Goal: Transaction & Acquisition: Obtain resource

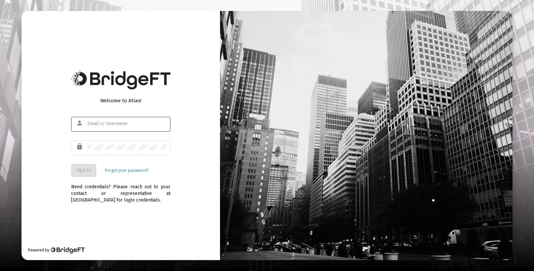
click at [87, 124] on div "person" at bounding box center [80, 123] width 13 height 11
click at [90, 121] on input "text" at bounding box center [126, 123] width 79 height 5
type input "[EMAIL_ADDRESS][DOMAIN_NAME]"
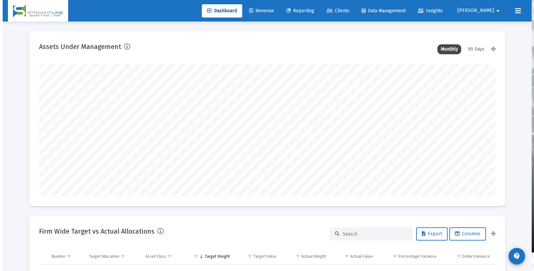
scroll to position [132, 246]
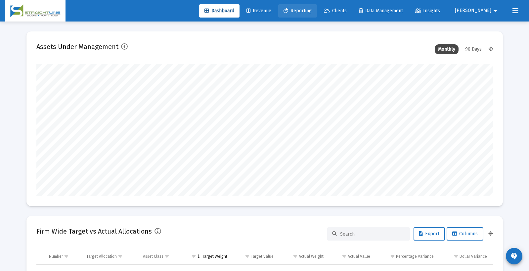
click at [312, 10] on span "Reporting" at bounding box center [298, 11] width 28 height 6
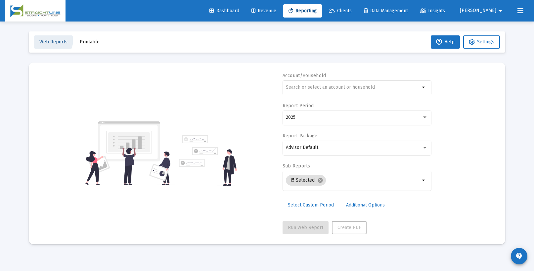
click at [52, 40] on span "Web Reports" at bounding box center [53, 42] width 28 height 6
click at [86, 41] on span "Printable" at bounding box center [90, 42] width 20 height 6
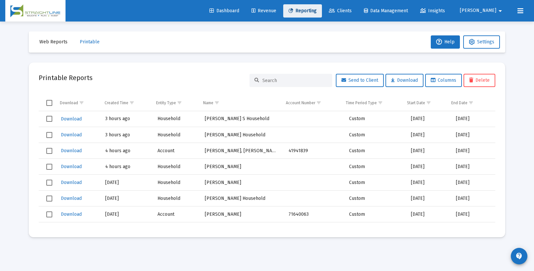
click at [317, 11] on span "Reporting" at bounding box center [303, 11] width 28 height 6
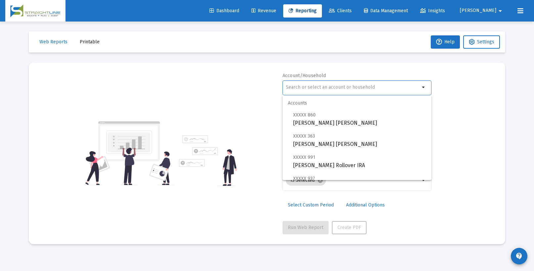
click at [296, 88] on input "text" at bounding box center [353, 87] width 134 height 5
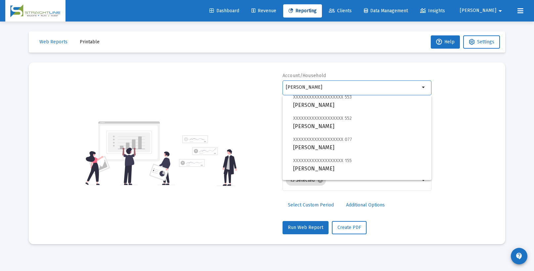
scroll to position [212, 0]
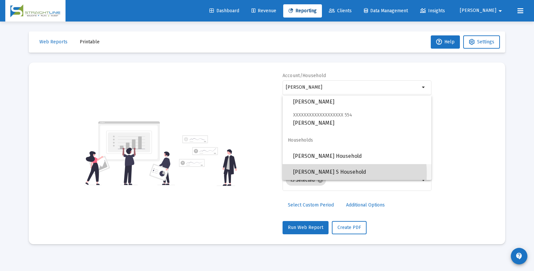
click at [319, 173] on span "[PERSON_NAME] S Household" at bounding box center [359, 172] width 133 height 16
type input "[PERSON_NAME] S Household"
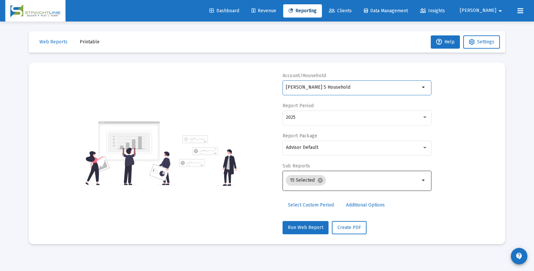
click at [422, 181] on mat-icon "arrow_drop_down" at bounding box center [424, 180] width 8 height 8
click at [424, 179] on mat-icon "arrow_drop_down" at bounding box center [424, 180] width 8 height 8
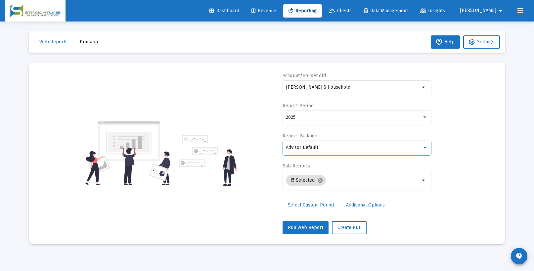
click at [334, 148] on div "Advisor Default" at bounding box center [354, 147] width 136 height 5
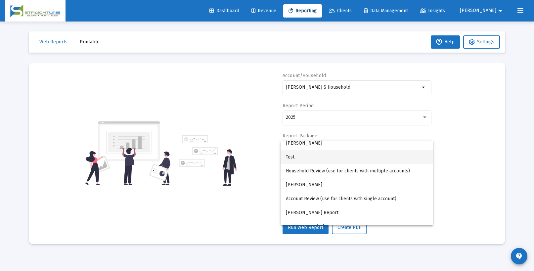
scroll to position [26, 0]
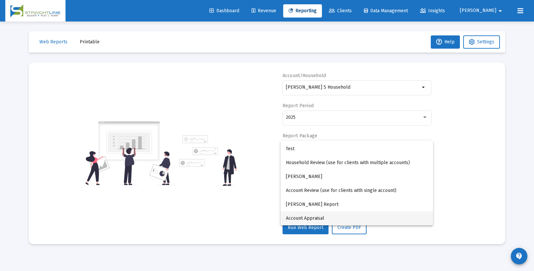
click at [307, 220] on span "Account Appraisal" at bounding box center [357, 219] width 142 height 14
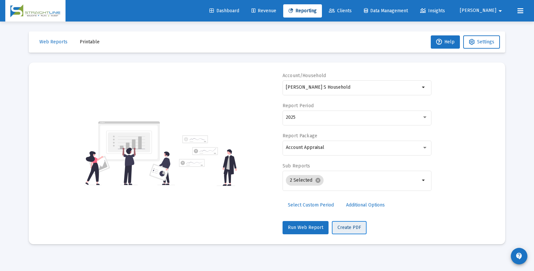
click at [353, 225] on span "Create PDF" at bounding box center [350, 228] width 24 height 6
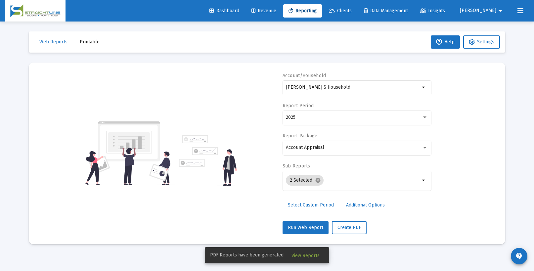
click at [300, 255] on span "View Reports" at bounding box center [306, 256] width 28 height 6
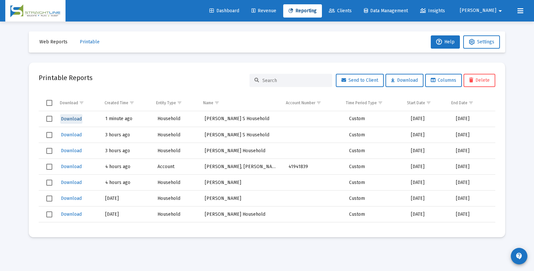
click at [74, 118] on span "Download" at bounding box center [71, 119] width 21 height 6
click at [317, 11] on span "Reporting" at bounding box center [303, 11] width 28 height 6
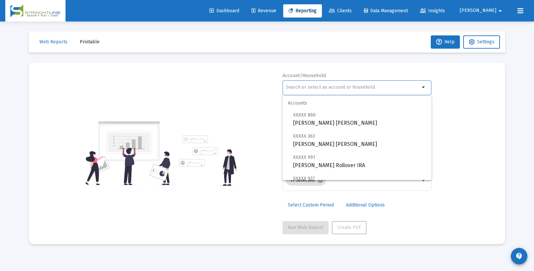
click at [297, 85] on input "text" at bounding box center [353, 87] width 134 height 5
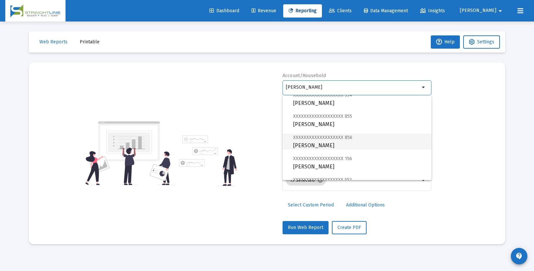
scroll to position [355, 0]
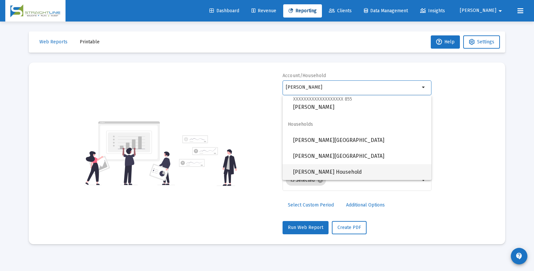
click at [323, 171] on span "[PERSON_NAME] Household" at bounding box center [359, 172] width 133 height 16
type input "[PERSON_NAME] Household"
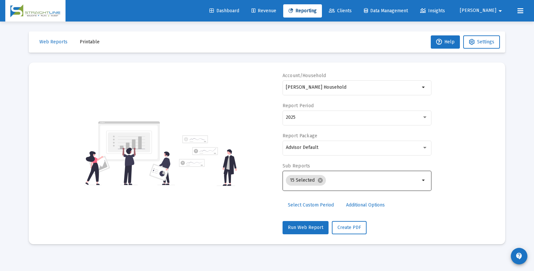
click at [423, 180] on mat-icon "arrow_drop_down" at bounding box center [424, 180] width 8 height 8
click at [323, 149] on div "Advisor Default" at bounding box center [354, 147] width 136 height 5
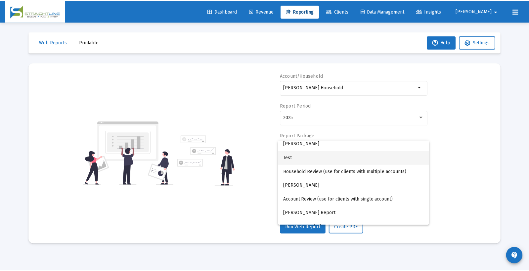
scroll to position [26, 0]
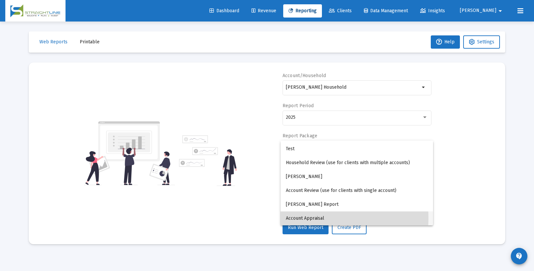
click at [295, 218] on span "Account Appraisal" at bounding box center [357, 219] width 142 height 14
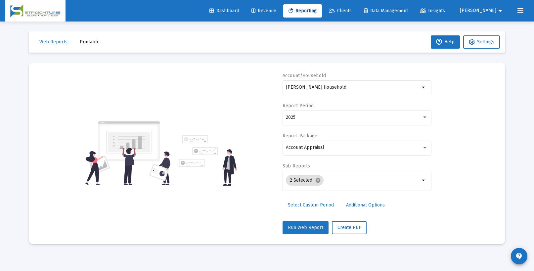
click at [309, 228] on span "Run Web Report" at bounding box center [305, 228] width 35 height 6
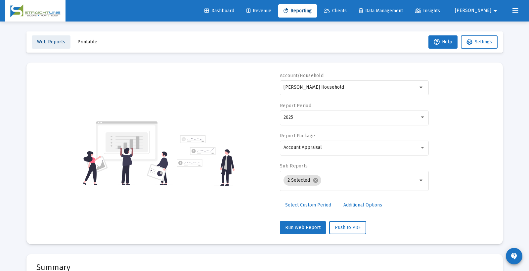
click at [53, 41] on span "Web Reports" at bounding box center [51, 42] width 28 height 6
click at [51, 40] on span "Web Reports" at bounding box center [51, 42] width 28 height 6
click at [87, 43] on span "Printable" at bounding box center [87, 42] width 20 height 6
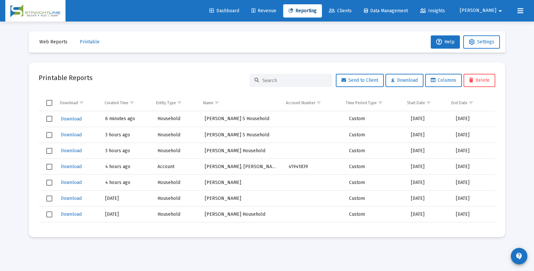
click at [53, 43] on span "Web Reports" at bounding box center [53, 42] width 28 height 6
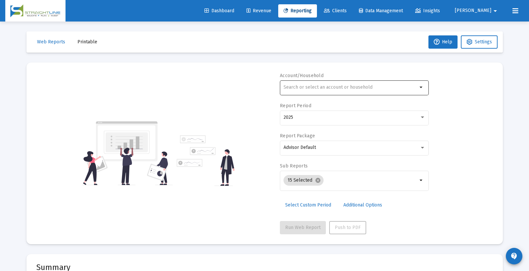
click at [340, 91] on div at bounding box center [351, 87] width 134 height 16
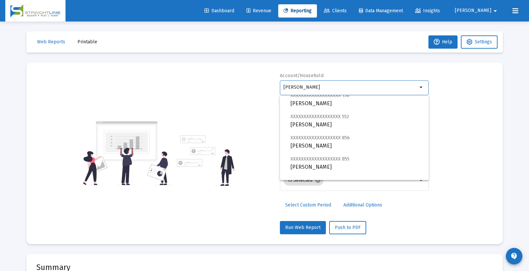
scroll to position [355, 0]
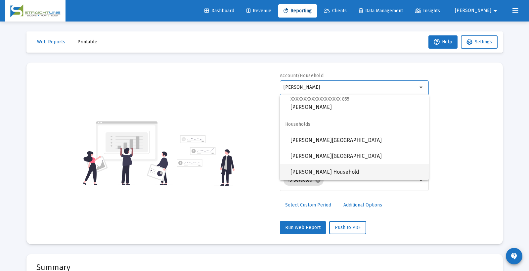
click at [317, 173] on span "[PERSON_NAME] Household" at bounding box center [357, 172] width 133 height 16
type input "[PERSON_NAME] Household"
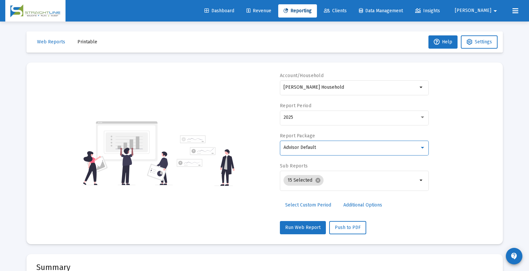
click at [336, 150] on div "Advisor Default" at bounding box center [352, 147] width 136 height 5
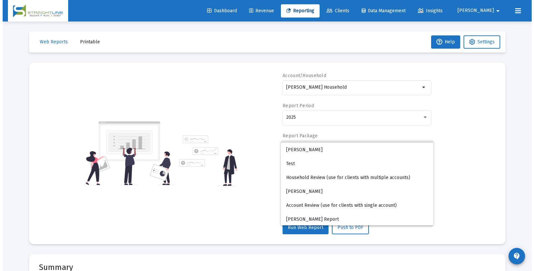
scroll to position [26, 0]
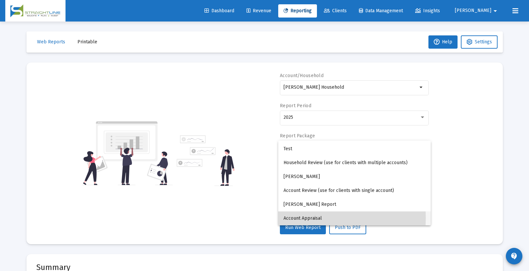
click at [293, 218] on span "Account Appraisal" at bounding box center [355, 219] width 142 height 14
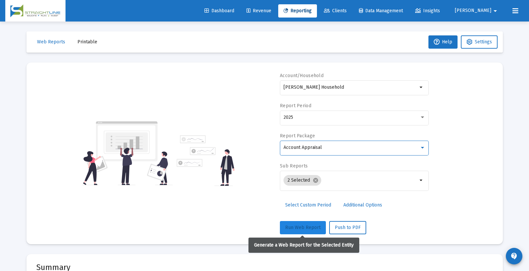
click at [304, 228] on span "Run Web Report" at bounding box center [302, 228] width 35 height 6
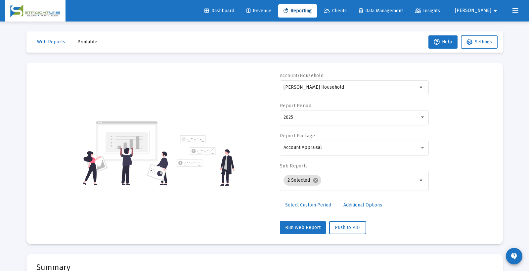
click at [91, 41] on span "Printable" at bounding box center [87, 42] width 20 height 6
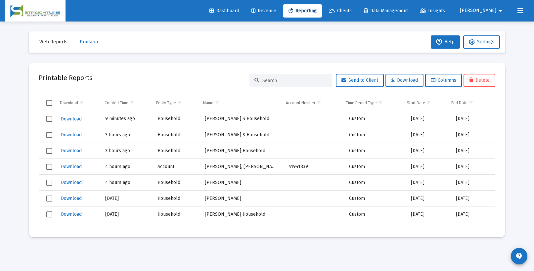
click at [495, 13] on span "[PERSON_NAME]" at bounding box center [478, 11] width 36 height 6
click at [501, 45] on button "Logout" at bounding box center [498, 44] width 39 height 16
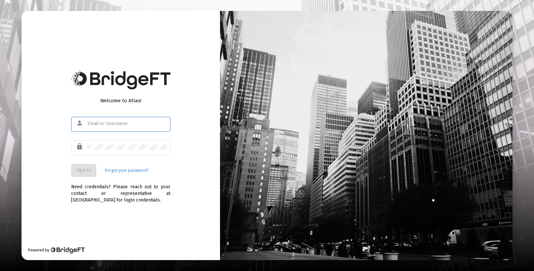
click at [92, 124] on input "text" at bounding box center [126, 123] width 79 height 5
type input "[EMAIL_ADDRESS][DOMAIN_NAME]"
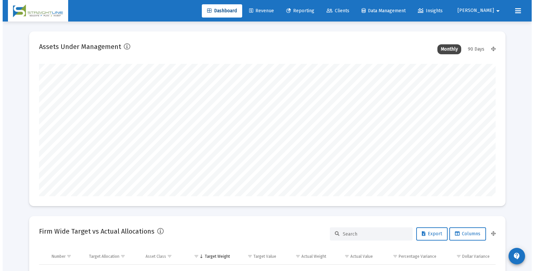
scroll to position [132, 457]
click at [312, 11] on span "Reporting" at bounding box center [298, 11] width 28 height 6
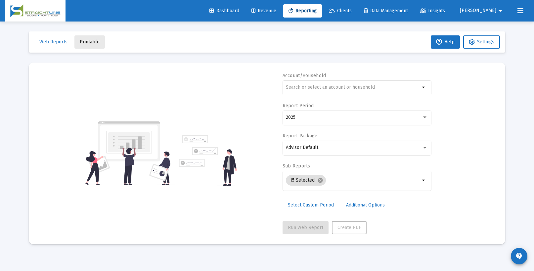
click at [88, 40] on span "Printable" at bounding box center [90, 42] width 20 height 6
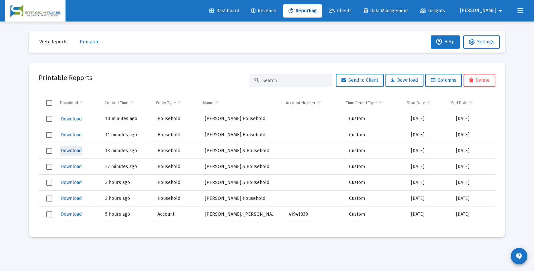
click at [73, 149] on span "Download" at bounding box center [71, 151] width 21 height 6
click at [71, 166] on span "Download" at bounding box center [71, 167] width 21 height 6
click at [492, 10] on span "[PERSON_NAME]" at bounding box center [478, 11] width 36 height 6
click at [497, 43] on button "Logout" at bounding box center [498, 44] width 39 height 16
